Goal: Task Accomplishment & Management: Use online tool/utility

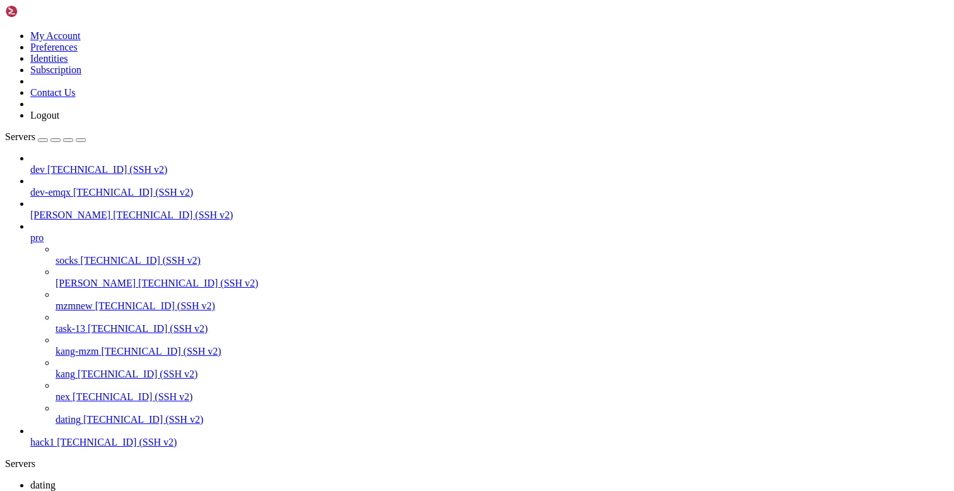
scroll to position [9, 0]
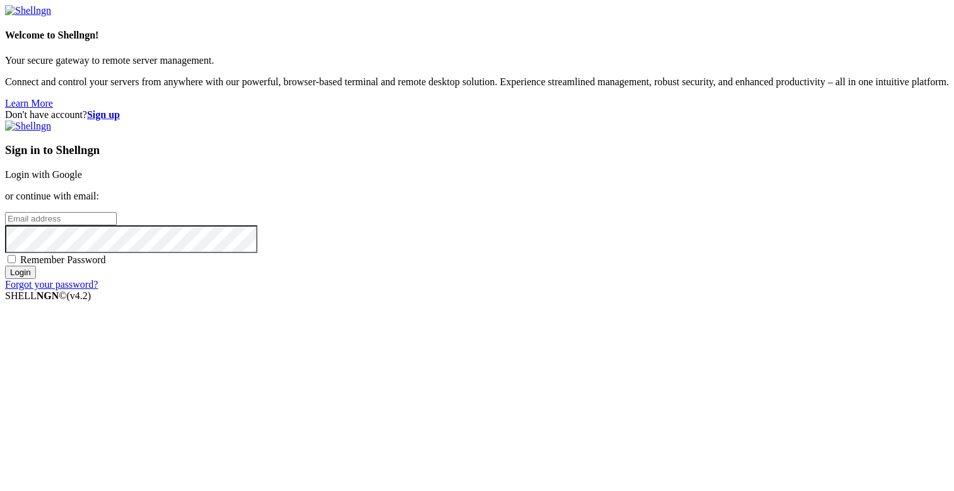
click at [82, 180] on link "Login with Google" at bounding box center [43, 174] width 77 height 11
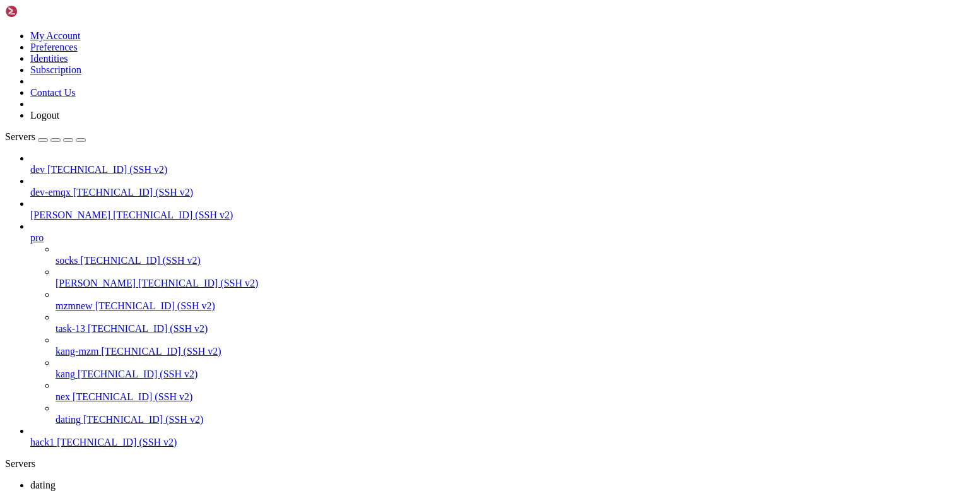
scroll to position [7693, 0]
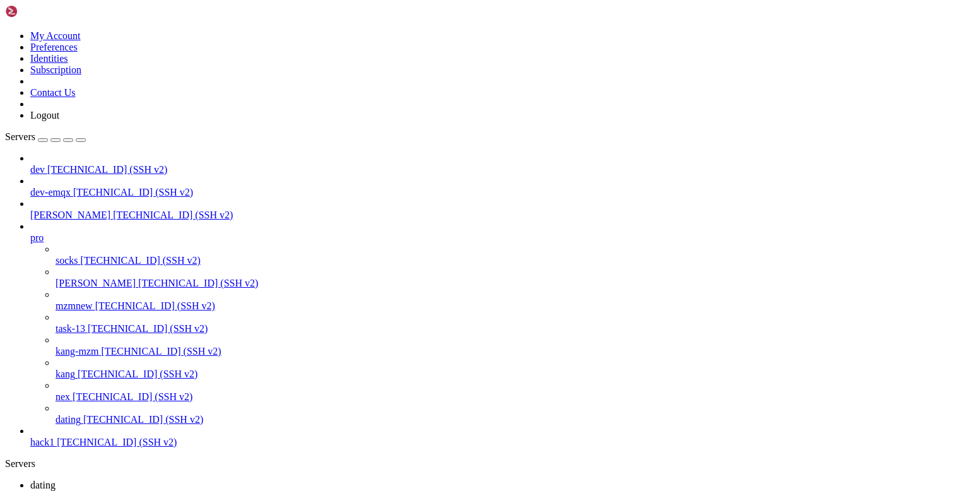
copy x-row "c4a2f34"
